Goal: Transaction & Acquisition: Purchase product/service

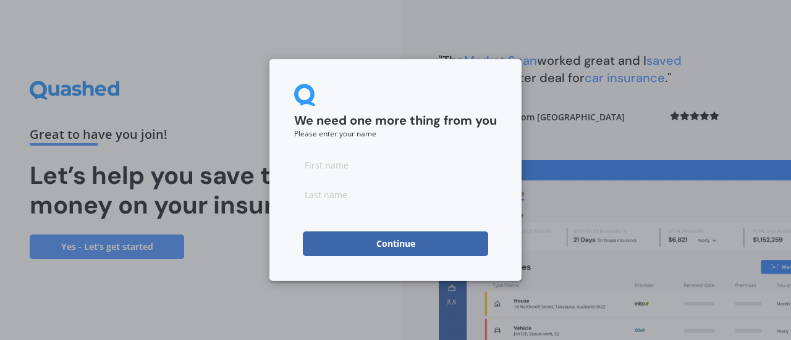
click at [413, 181] on div at bounding box center [395, 180] width 203 height 54
click at [372, 159] on input at bounding box center [395, 165] width 203 height 25
type input "[PERSON_NAME]"
click at [412, 243] on button "Continue" at bounding box center [395, 244] width 185 height 25
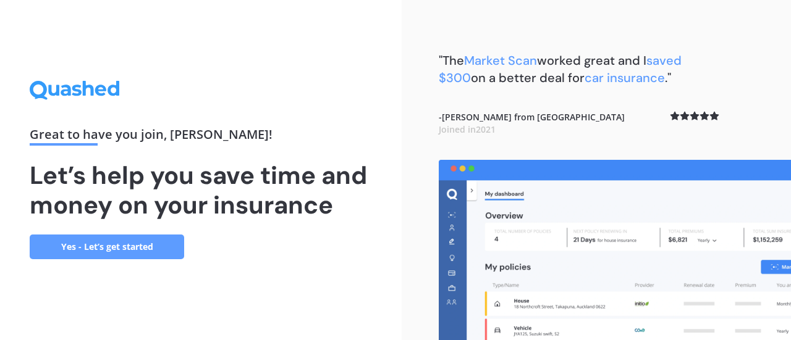
click at [146, 239] on link "Yes - Let’s get started" at bounding box center [107, 247] width 154 height 25
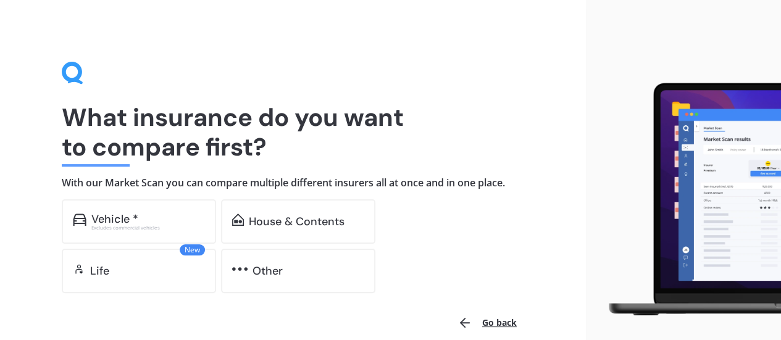
scroll to position [59, 0]
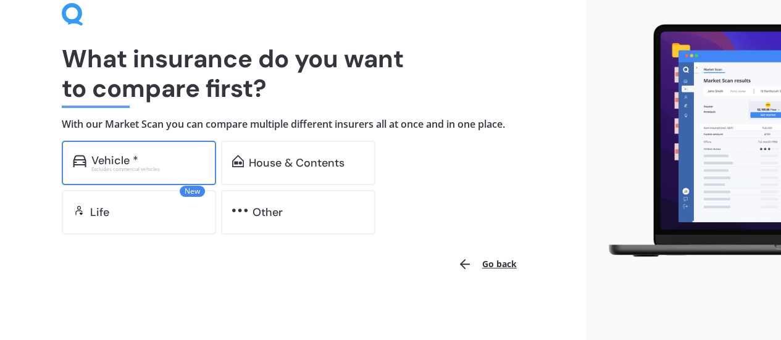
click at [156, 153] on div "Vehicle * Excludes commercial vehicles" at bounding box center [139, 163] width 154 height 44
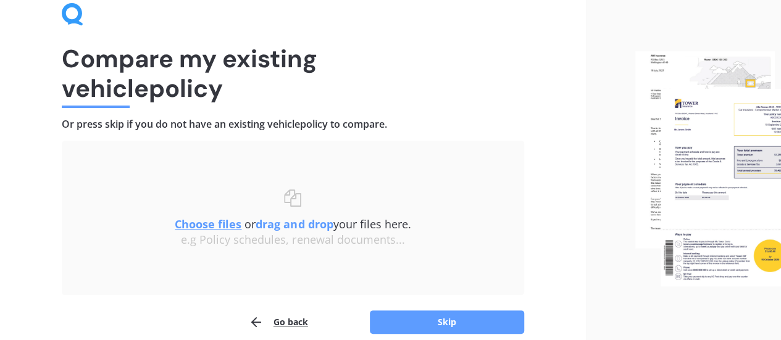
scroll to position [114, 0]
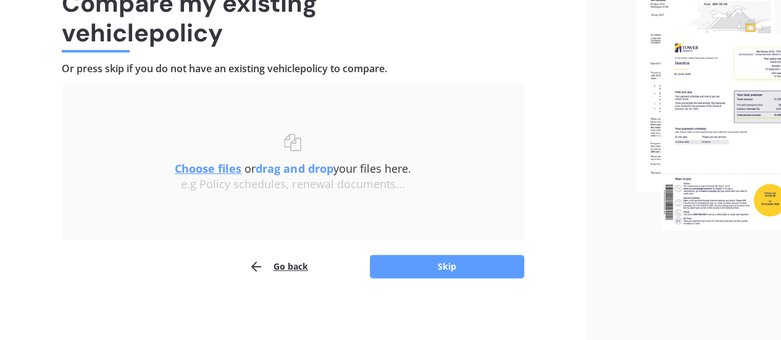
click at [224, 170] on u "Choose files" at bounding box center [208, 168] width 67 height 15
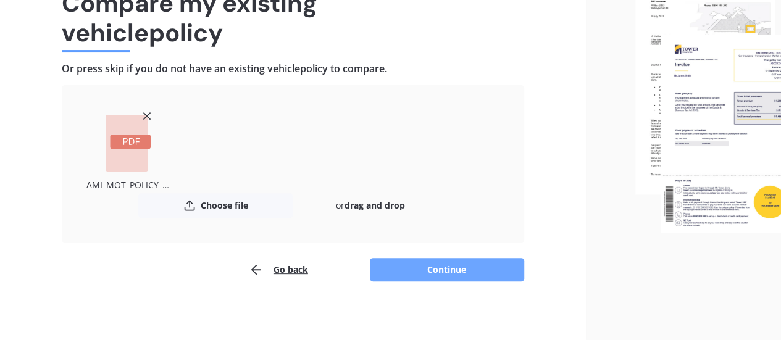
click at [414, 266] on button "Continue" at bounding box center [447, 269] width 154 height 23
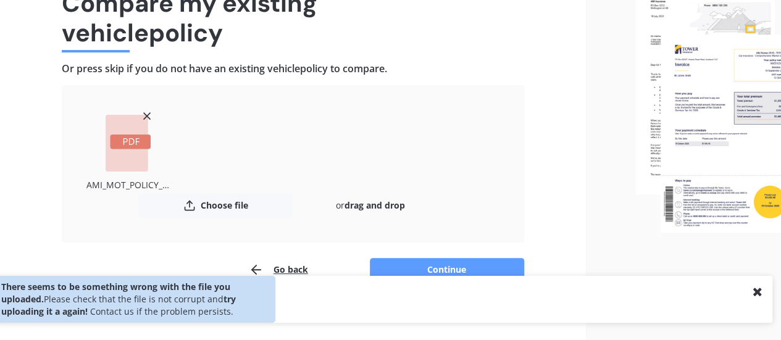
scroll to position [117, 0]
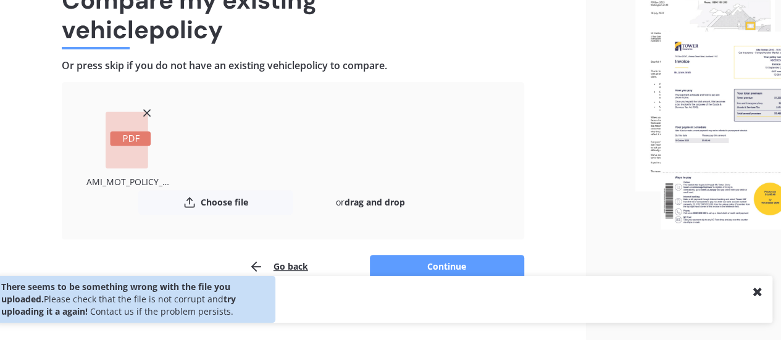
drag, startPoint x: 434, startPoint y: 264, endPoint x: 463, endPoint y: 206, distance: 65.5
click at [463, 206] on div "Uploading AMI_MOT_POLICY_SCHEDULE_MOTA01524799_20250822223251540.pdf Choose fil…" at bounding box center [293, 180] width 463 height 197
click at [151, 111] on icon at bounding box center [147, 113] width 12 height 12
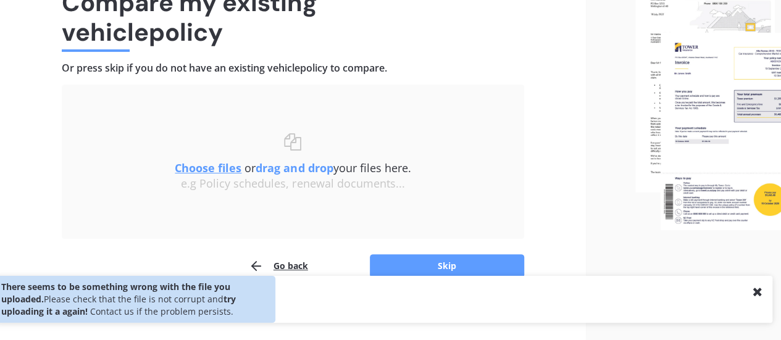
scroll to position [114, 0]
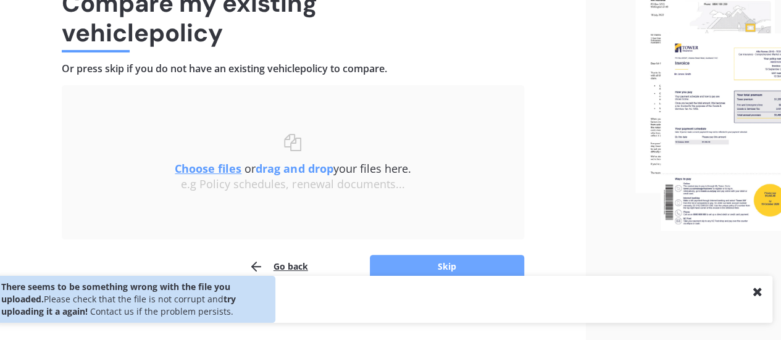
click at [424, 261] on button "Skip" at bounding box center [447, 266] width 154 height 23
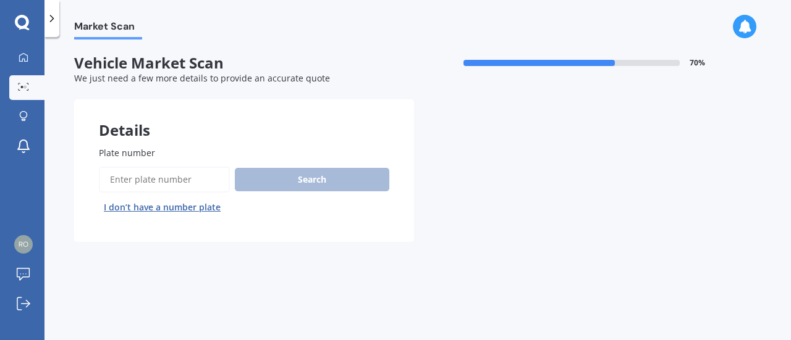
click at [168, 193] on div "Search I don’t have a number plate" at bounding box center [244, 192] width 290 height 51
click at [177, 190] on input "Plate number" at bounding box center [164, 180] width 131 height 26
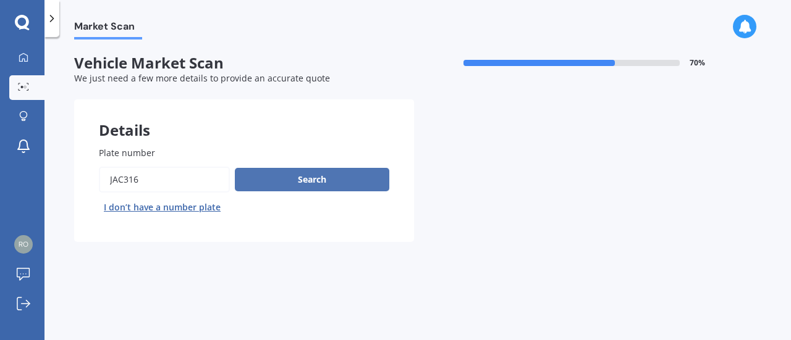
type input "jac316"
click at [303, 181] on button "Search" at bounding box center [312, 179] width 154 height 23
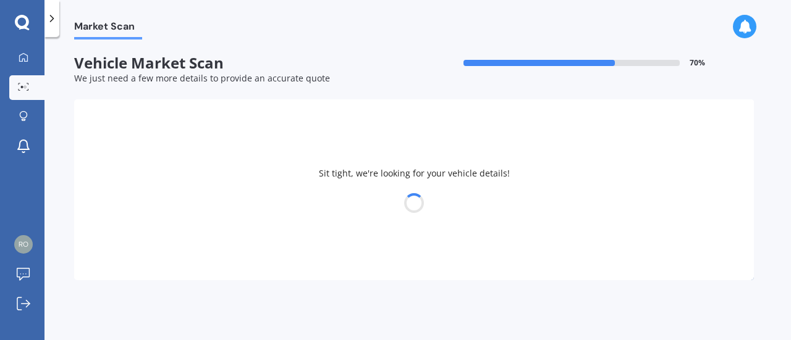
select select "HYUNDAI"
select select "I30"
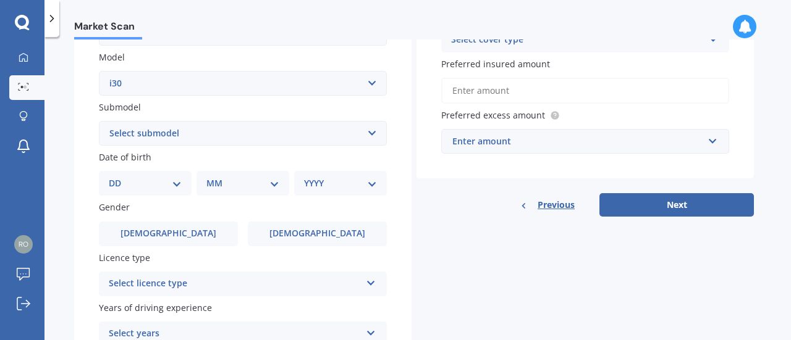
scroll to position [291, 0]
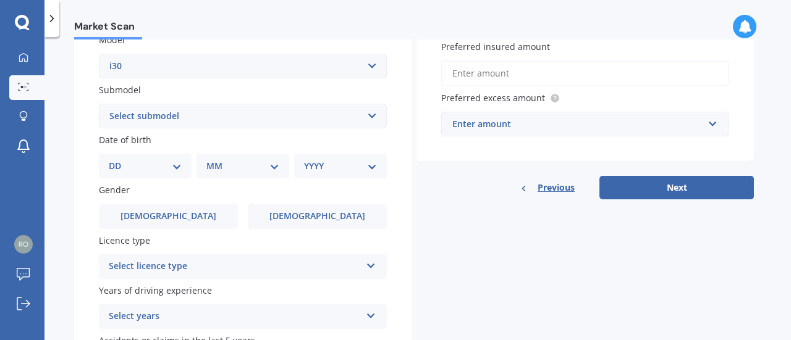
click at [232, 115] on select "Select submodel Diesel Turbo Hatchback Petrol Turbo Station Wagon 1.6A4" at bounding box center [243, 116] width 288 height 25
select select "HATCHBACK"
click at [99, 104] on select "Select submodel Diesel Turbo Hatchback Petrol Turbo Station Wagon 1.6A4" at bounding box center [243, 116] width 288 height 25
click at [166, 161] on select "DD 01 02 03 04 05 06 07 08 09 10 11 12 13 14 15 16 17 18 19 20 21 22 23 24 25 2…" at bounding box center [145, 166] width 73 height 14
select select "02"
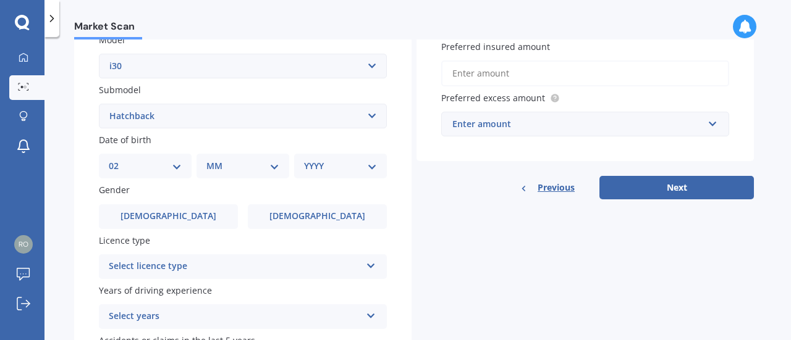
click at [119, 161] on select "DD 01 02 03 04 05 06 07 08 09 10 11 12 13 14 15 16 17 18 19 20 21 22 23 24 25 2…" at bounding box center [145, 166] width 73 height 14
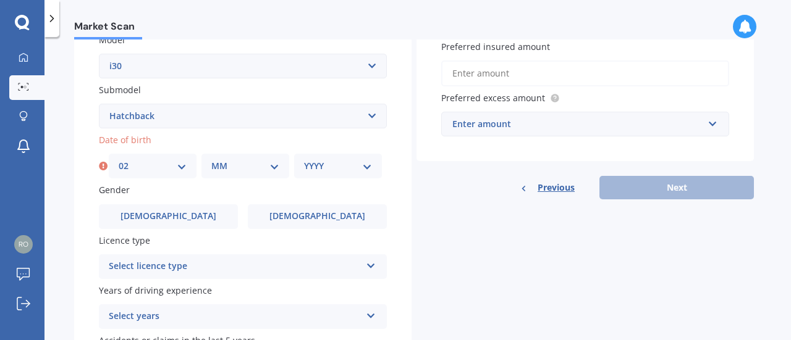
click at [232, 180] on div "Plate number Search I don’t have a number plate Year [DATE] Make Select make AC…" at bounding box center [242, 118] width 337 height 574
click at [241, 172] on select "MM 01 02 03 04 05 06 07 08 09 10 11 12" at bounding box center [245, 166] width 68 height 14
select select "04"
click at [211, 161] on select "MM 01 02 03 04 05 06 07 08 09 10 11 12" at bounding box center [245, 166] width 68 height 14
click at [324, 171] on select "YYYY 2025 2024 2023 2022 2021 2020 2019 2018 2017 2016 2015 2014 2013 2012 2011…" at bounding box center [338, 166] width 68 height 14
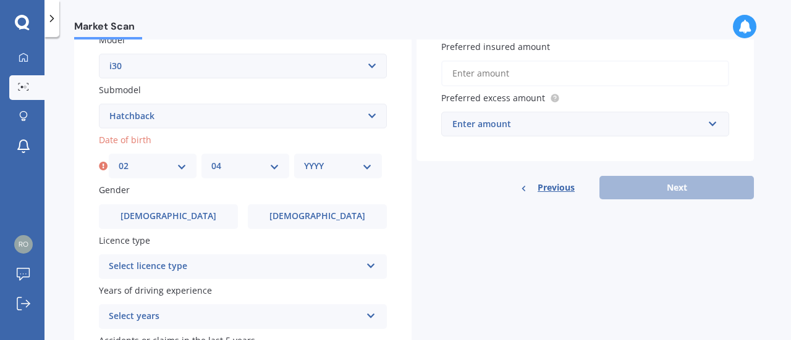
select select "2007"
click at [304, 161] on select "YYYY 2025 2024 2023 2022 2021 2020 2019 2018 2017 2016 2015 2014 2013 2012 2011…" at bounding box center [338, 166] width 68 height 14
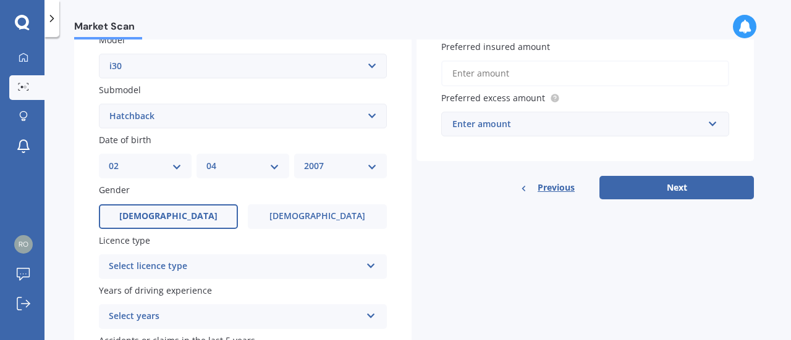
click at [178, 209] on label "[DEMOGRAPHIC_DATA]" at bounding box center [168, 216] width 139 height 25
click at [0, 0] on input "[DEMOGRAPHIC_DATA]" at bounding box center [0, 0] width 0 height 0
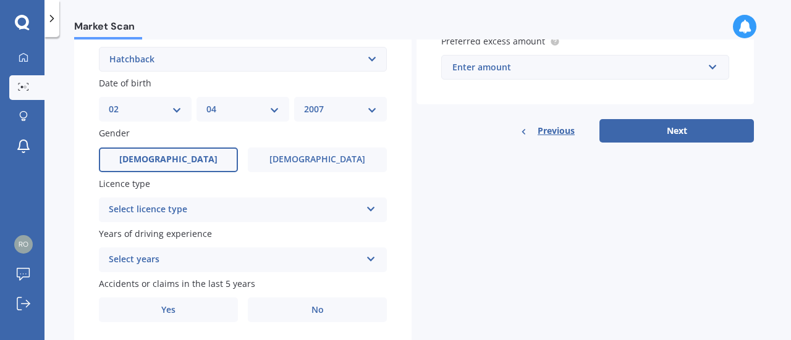
scroll to position [352, 0]
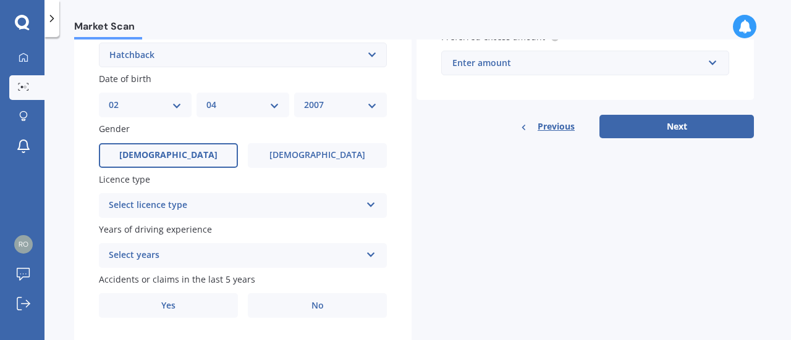
click at [201, 207] on div "Select licence type" at bounding box center [235, 205] width 252 height 15
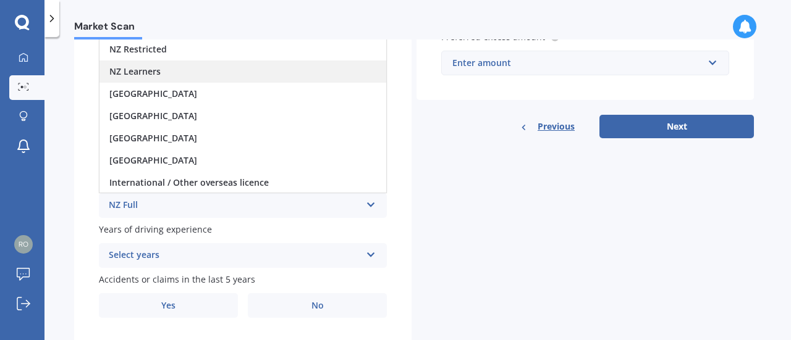
click at [175, 82] on div "NZ Learners" at bounding box center [242, 72] width 287 height 22
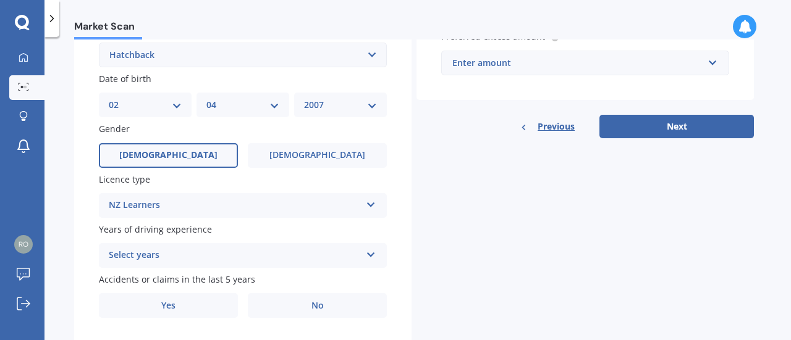
click at [175, 82] on label "Date of birth" at bounding box center [240, 78] width 283 height 13
click at [188, 199] on div "NZ Learners NZ Full NZ Restricted NZ Learners [GEOGRAPHIC_DATA] [GEOGRAPHIC_DAT…" at bounding box center [243, 205] width 288 height 25
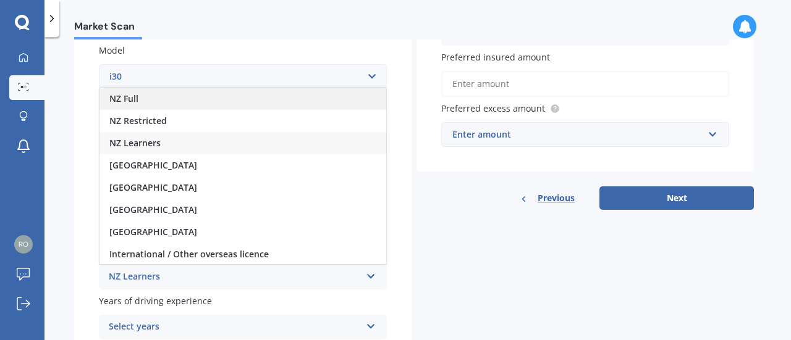
click at [169, 100] on div "NZ Full" at bounding box center [242, 99] width 287 height 22
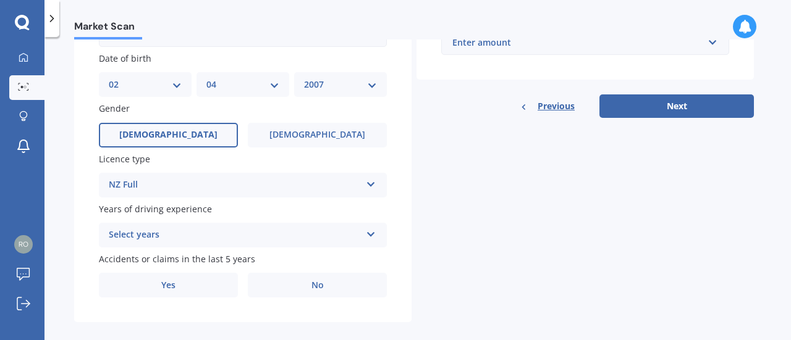
scroll to position [388, 0]
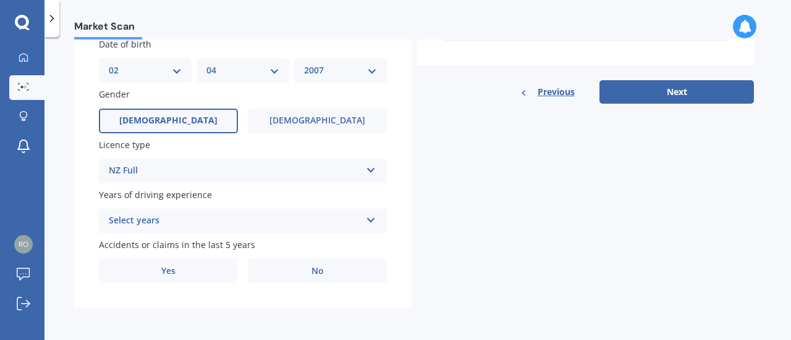
click at [191, 225] on div "Select years" at bounding box center [235, 221] width 252 height 15
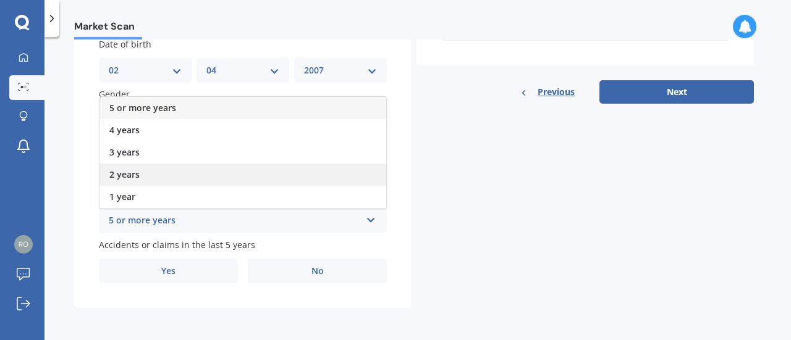
click at [168, 176] on div "2 years" at bounding box center [242, 175] width 287 height 22
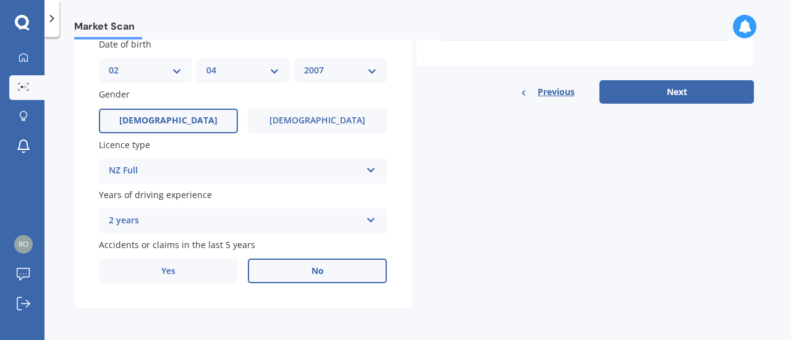
drag, startPoint x: 212, startPoint y: 266, endPoint x: 303, endPoint y: 277, distance: 90.8
click at [303, 277] on div "Yes No" at bounding box center [243, 271] width 288 height 25
click at [303, 277] on label "No" at bounding box center [317, 271] width 139 height 25
click at [0, 0] on input "No" at bounding box center [0, 0] width 0 height 0
click at [355, 267] on label "No" at bounding box center [317, 271] width 139 height 25
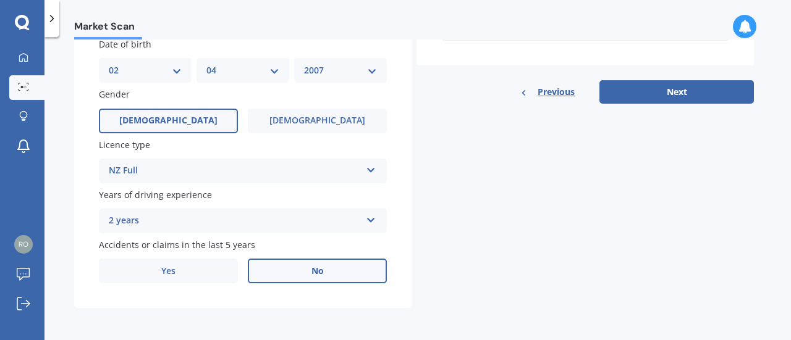
click at [0, 0] on input "No" at bounding box center [0, 0] width 0 height 0
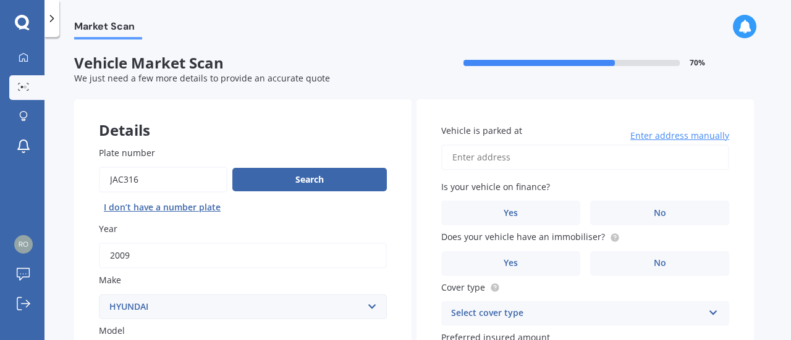
scroll to position [76, 0]
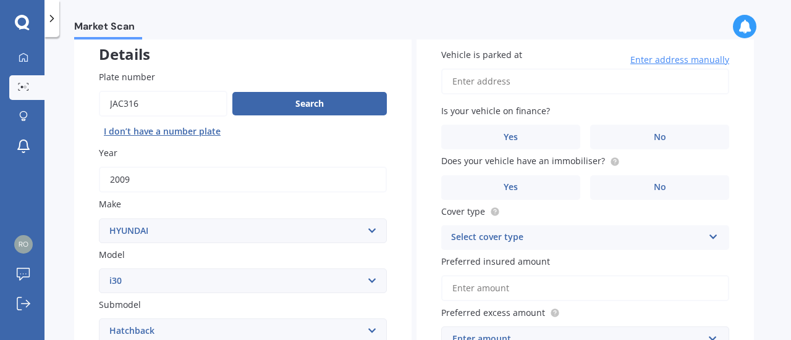
click at [529, 81] on input "Vehicle is parked at" at bounding box center [585, 82] width 288 height 26
type input "[STREET_ADDRESS][PERSON_NAME]"
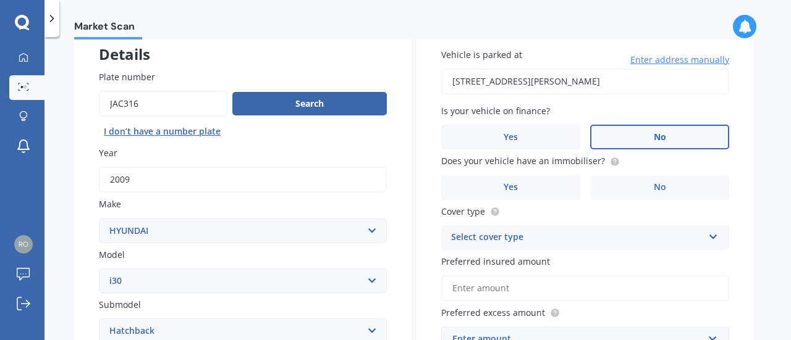
click at [624, 133] on label "No" at bounding box center [659, 137] width 139 height 25
click at [0, 0] on input "No" at bounding box center [0, 0] width 0 height 0
click at [632, 182] on label "No" at bounding box center [659, 187] width 139 height 25
click at [0, 0] on input "No" at bounding box center [0, 0] width 0 height 0
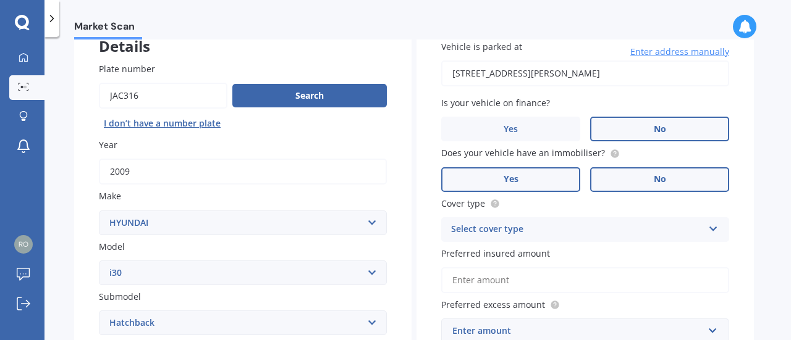
click at [517, 171] on label "Yes" at bounding box center [510, 179] width 139 height 25
click at [0, 0] on input "Yes" at bounding box center [0, 0] width 0 height 0
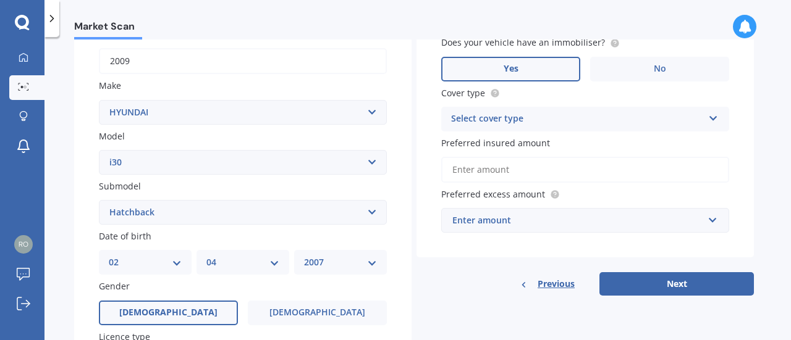
scroll to position [195, 0]
click at [563, 119] on div "Select cover type" at bounding box center [577, 118] width 252 height 15
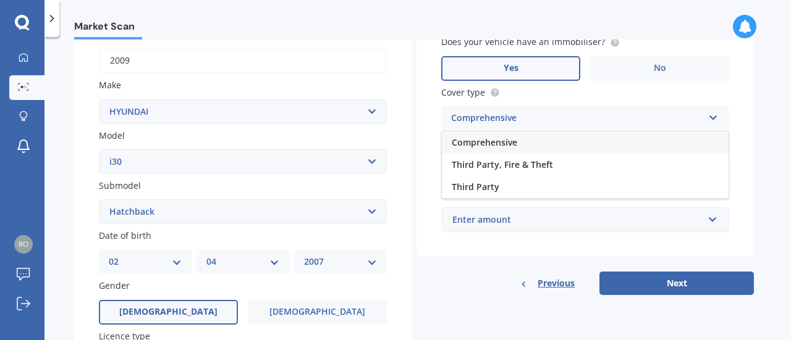
click at [530, 144] on div "Comprehensive" at bounding box center [585, 143] width 287 height 22
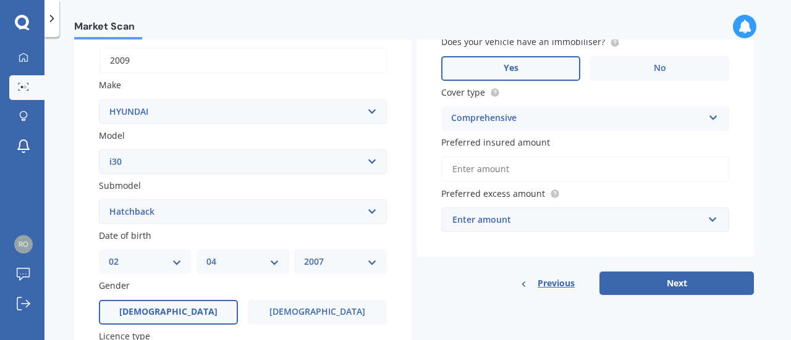
click at [548, 162] on input "Preferred insured amount" at bounding box center [585, 169] width 288 height 26
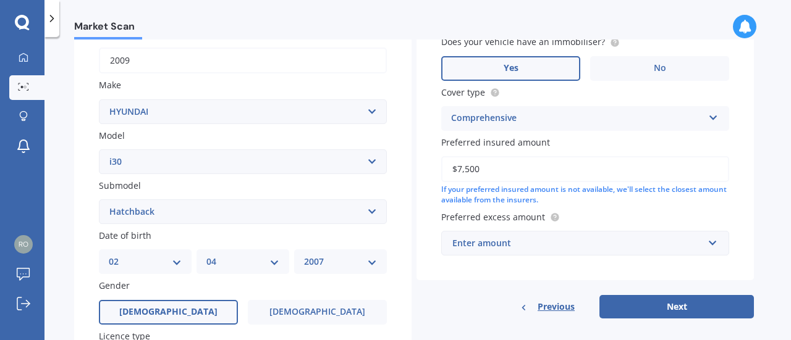
type input "$7,500"
click at [577, 217] on label "Preferred excess amount" at bounding box center [582, 217] width 283 height 13
click at [555, 233] on input "text" at bounding box center [580, 243] width 277 height 23
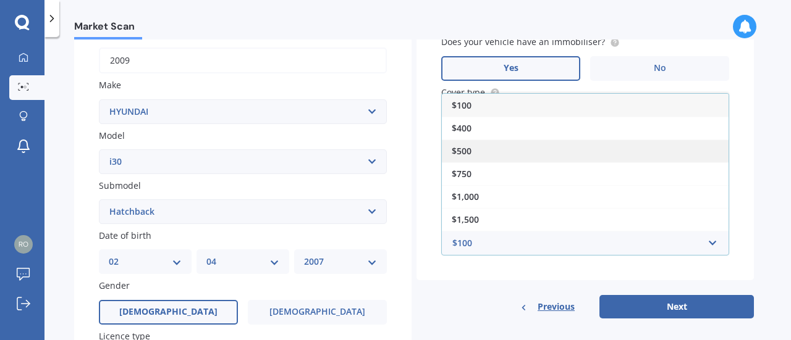
click at [481, 155] on div "$500" at bounding box center [585, 151] width 287 height 23
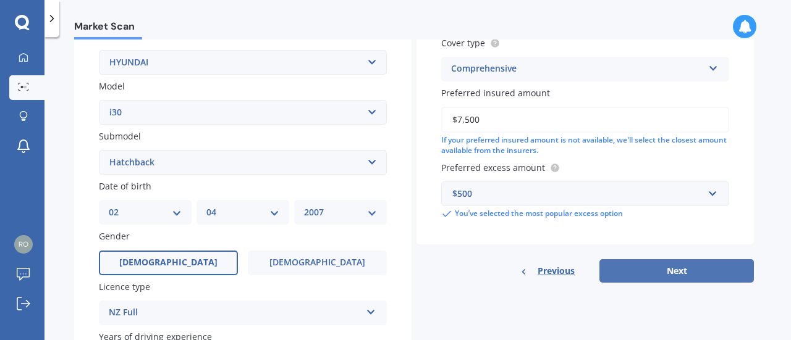
click at [641, 269] on button "Next" at bounding box center [676, 270] width 154 height 23
select select "02"
select select "04"
select select "2007"
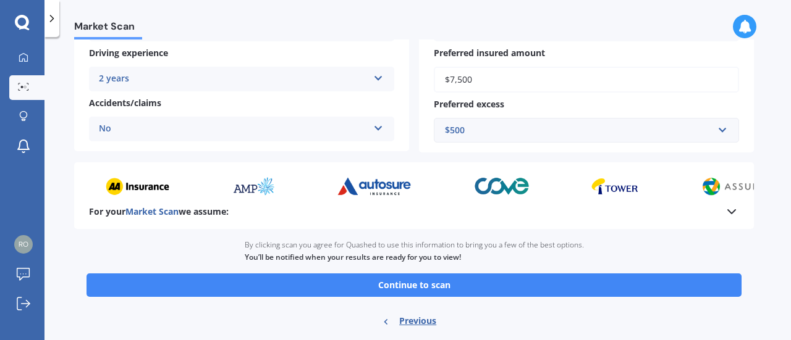
scroll to position [298, 0]
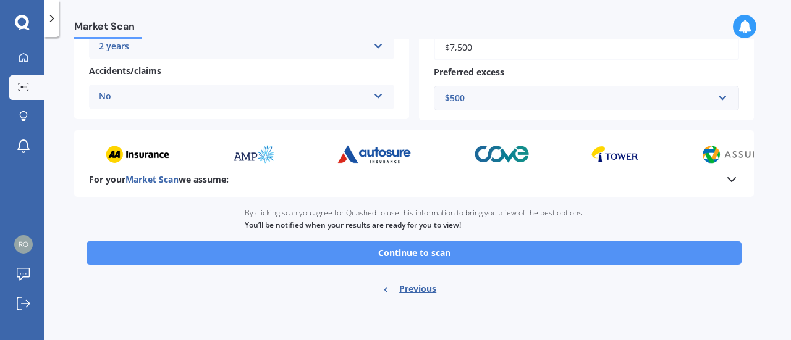
click at [503, 255] on button "Continue to scan" at bounding box center [413, 252] width 655 height 23
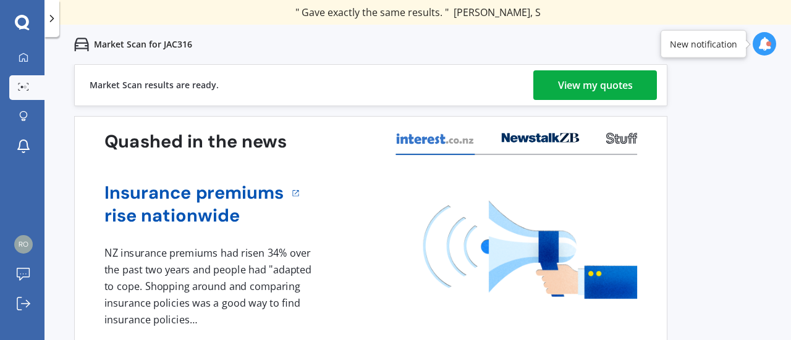
click at [565, 80] on div "View my quotes" at bounding box center [595, 85] width 75 height 30
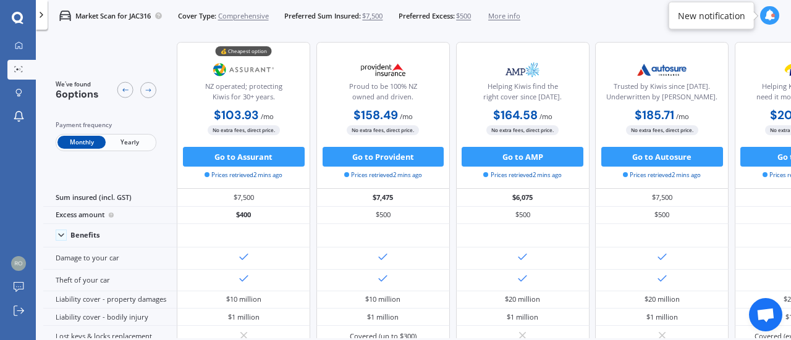
click at [133, 144] on span "Yearly" at bounding box center [130, 142] width 48 height 13
